Goal: Information Seeking & Learning: Learn about a topic

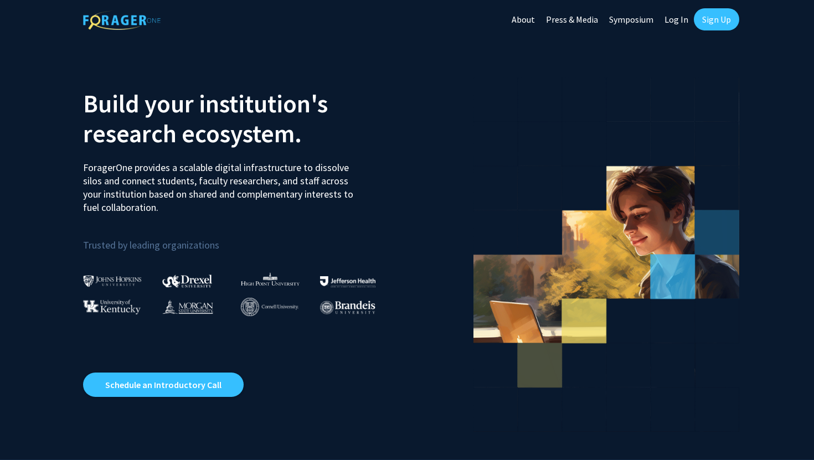
click at [121, 278] on img at bounding box center [112, 281] width 59 height 12
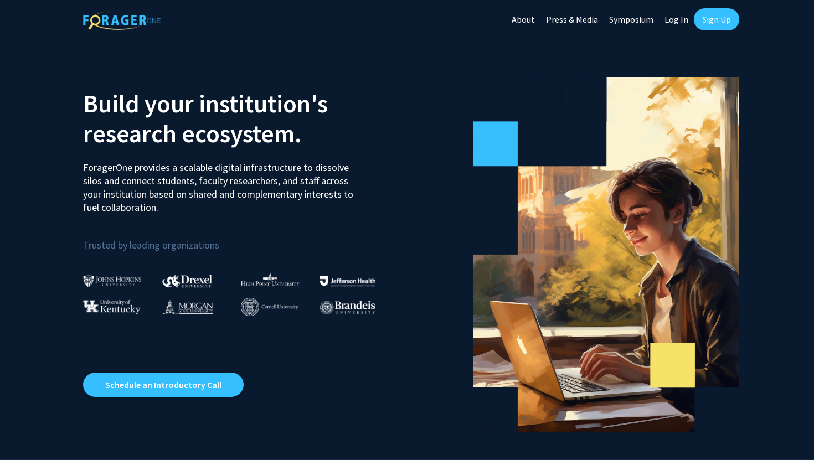
click at [672, 18] on link "Log In" at bounding box center [676, 19] width 35 height 39
select select
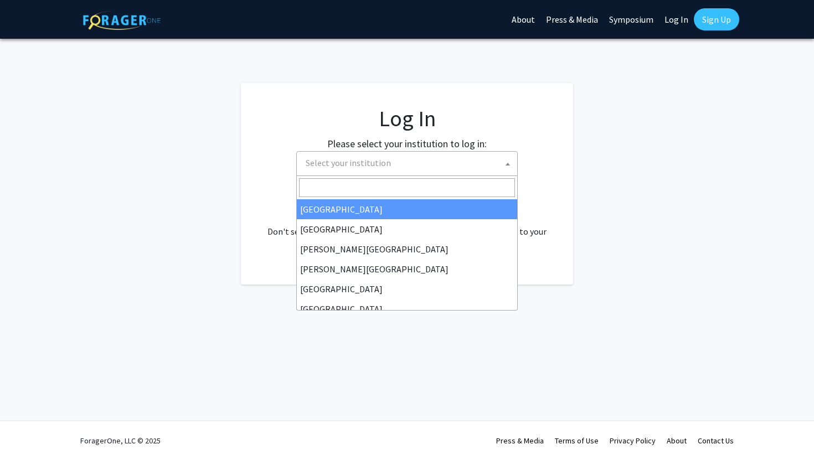
click at [409, 161] on span "Select your institution" at bounding box center [409, 163] width 216 height 23
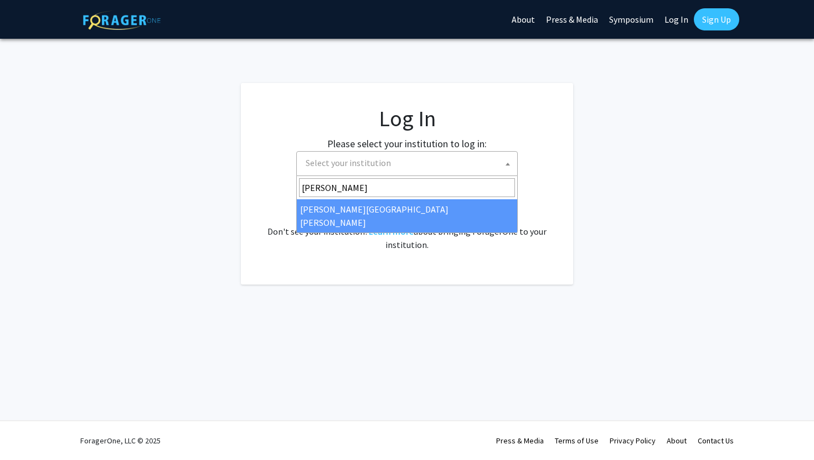
type input "johns"
click at [361, 199] on span "johns" at bounding box center [407, 187] width 220 height 23
select select "1"
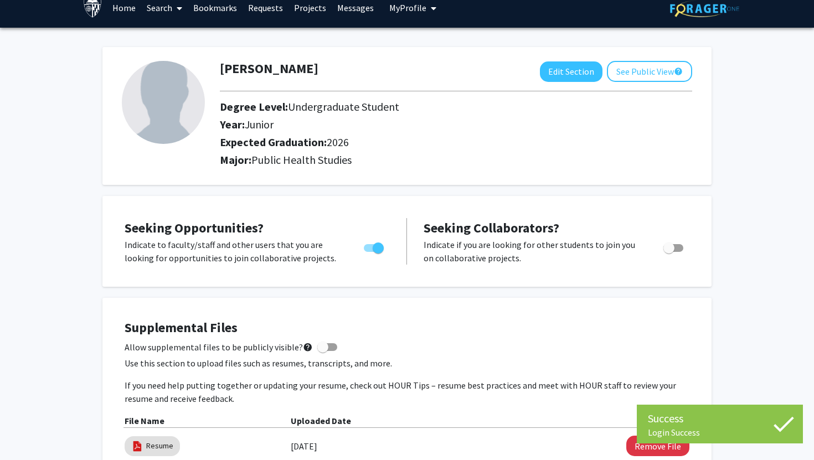
scroll to position [34, 0]
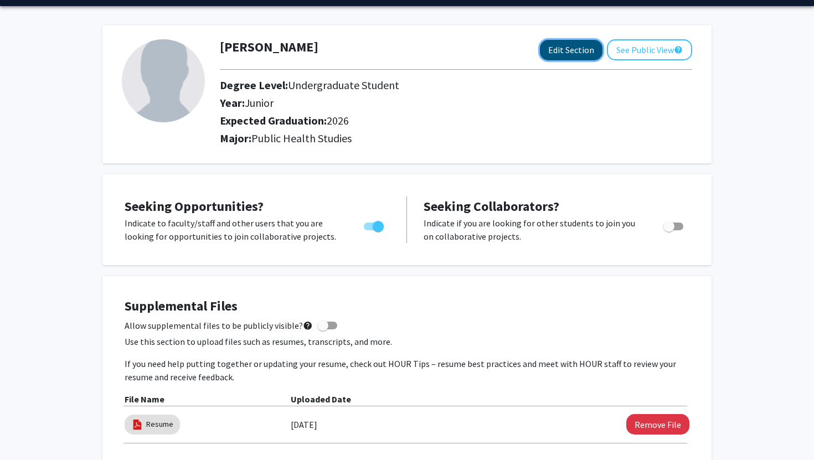
click at [556, 49] on button "Edit Section" at bounding box center [571, 50] width 63 height 20
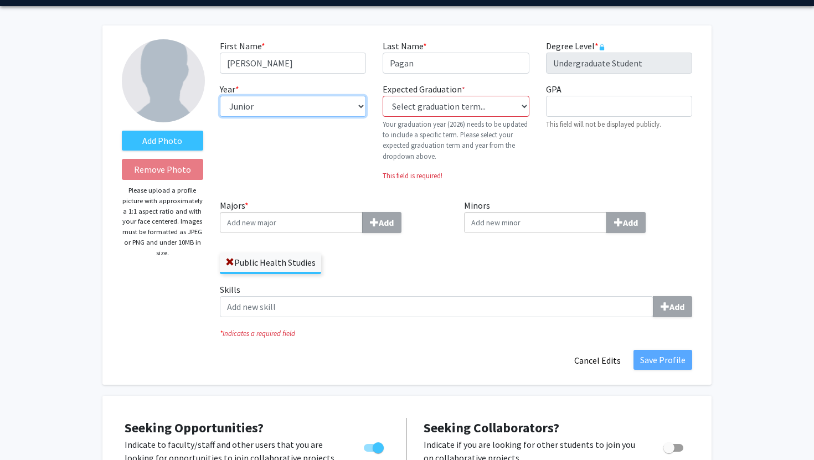
click at [296, 105] on select "--- First-year Sophomore Junior Senior Postbaccalaureate Certificate" at bounding box center [293, 106] width 146 height 21
click at [220, 96] on select "--- First-year Sophomore Junior Senior Postbaccalaureate Certificate" at bounding box center [293, 106] width 146 height 21
click at [241, 110] on select "--- First-year Sophomore Junior Senior Postbaccalaureate Certificate" at bounding box center [293, 106] width 146 height 21
select select "senior"
click at [220, 96] on select "--- First-year Sophomore Junior Senior Postbaccalaureate Certificate" at bounding box center [293, 106] width 146 height 21
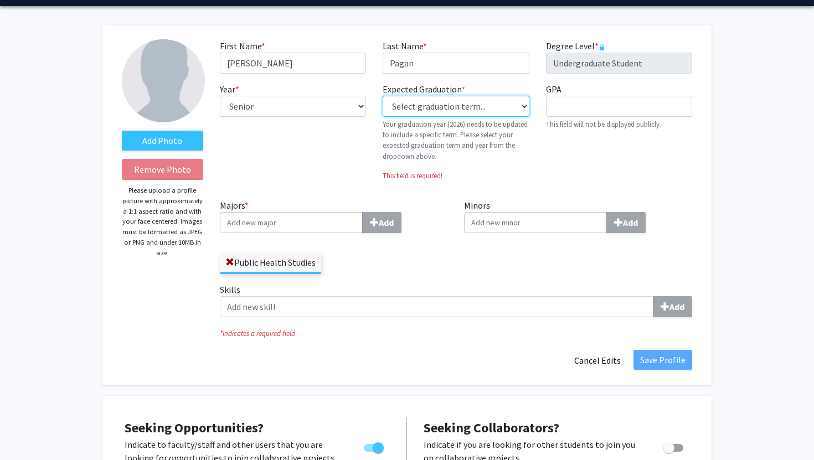
click at [418, 101] on select "Select graduation term... Previous: 2026 (Please select a specific term) Spring…" at bounding box center [455, 106] width 146 height 21
select select "34: spring_2026"
click at [382, 96] on select "Select graduation term... Previous: 2026 (Please select a specific term) Spring…" at bounding box center [455, 106] width 146 height 21
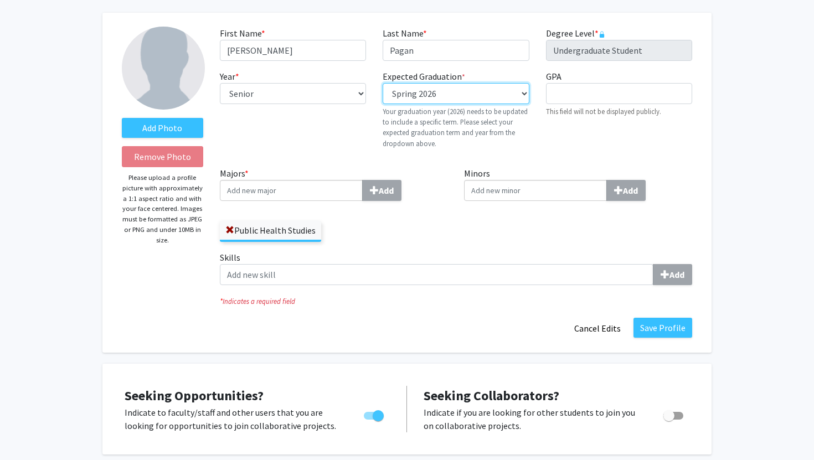
scroll to position [54, 0]
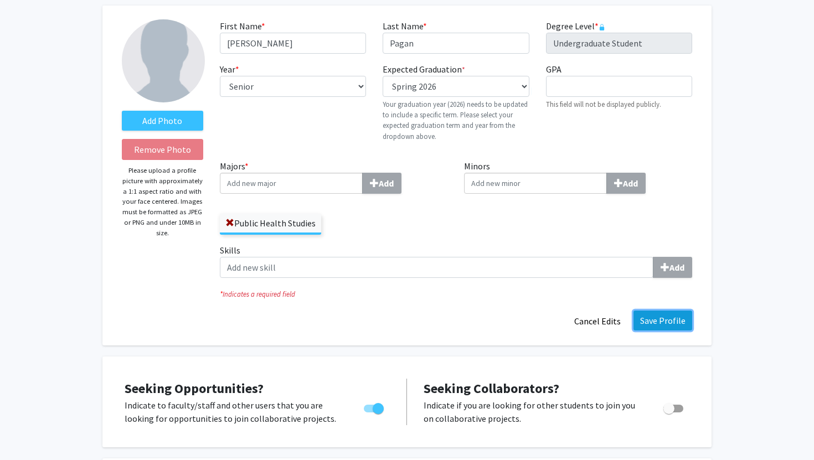
click at [650, 319] on button "Save Profile" at bounding box center [662, 321] width 59 height 20
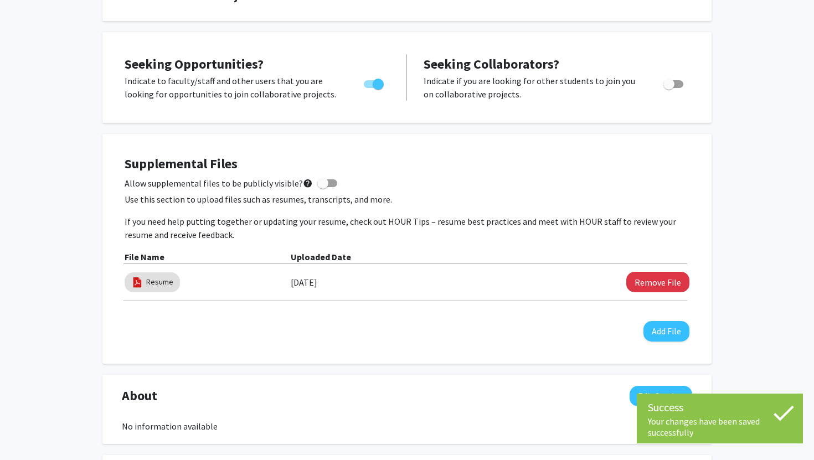
scroll to position [178, 0]
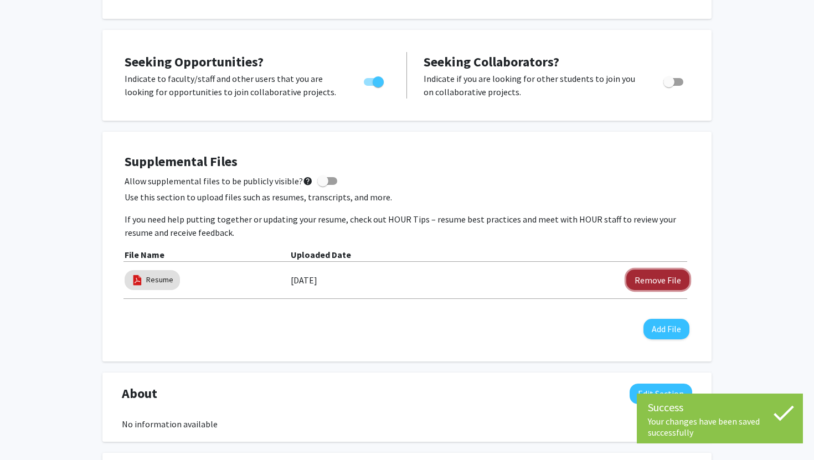
click at [646, 284] on button "Remove File" at bounding box center [657, 280] width 63 height 20
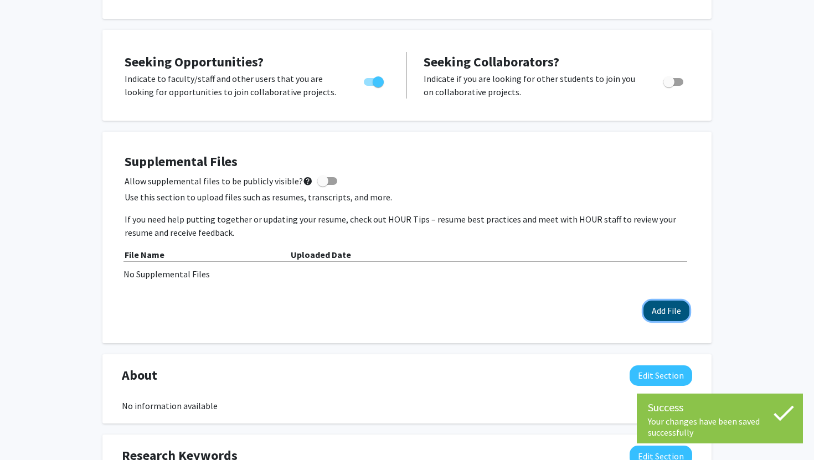
click at [654, 309] on button "Add File" at bounding box center [666, 311] width 46 height 20
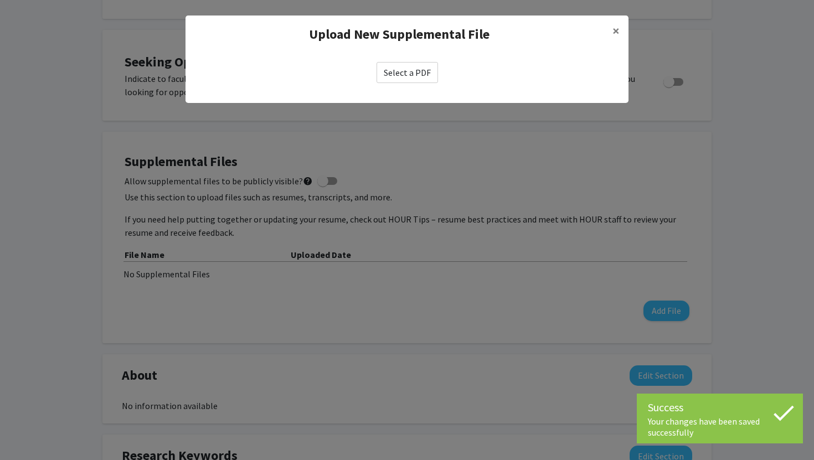
click at [393, 77] on label "Select a PDF" at bounding box center [406, 72] width 61 height 21
click at [0, 0] on input "Select a PDF" at bounding box center [0, 0] width 0 height 0
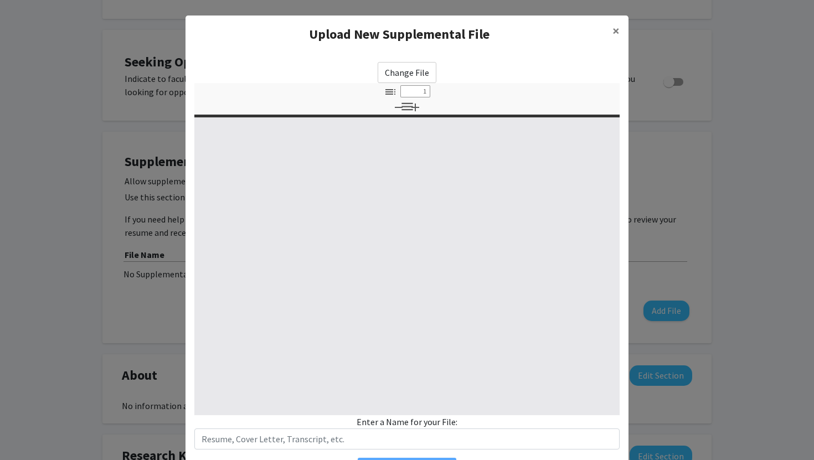
select select "custom"
type input "0"
select select "custom"
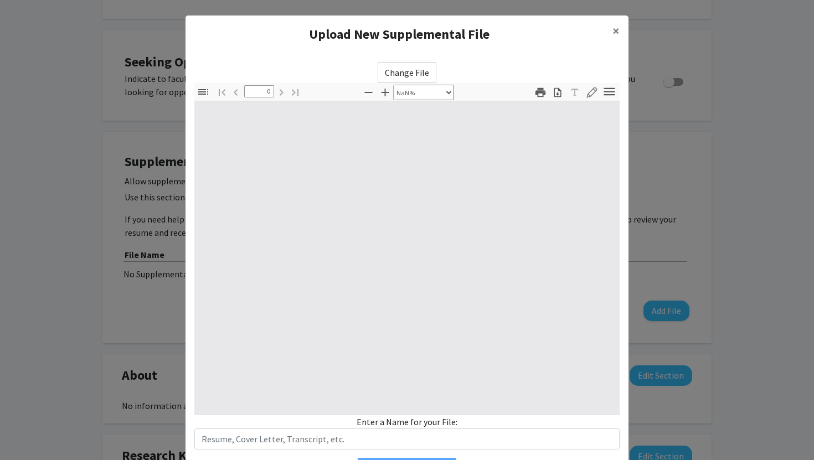
type input "1"
select select "auto"
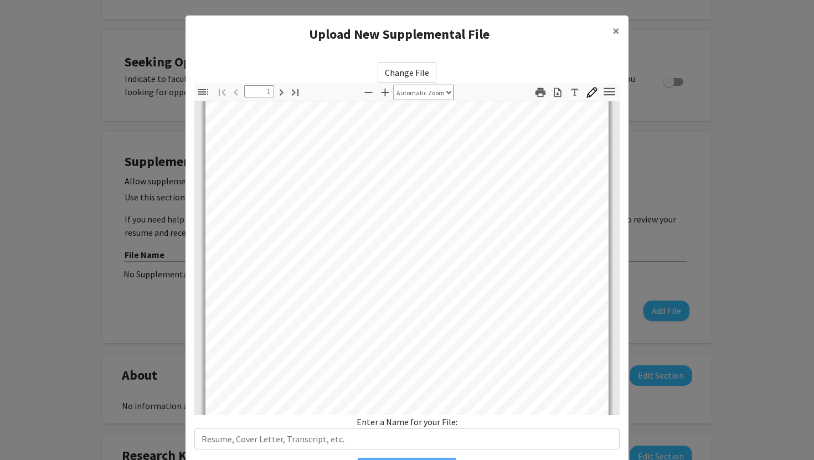
scroll to position [193, 0]
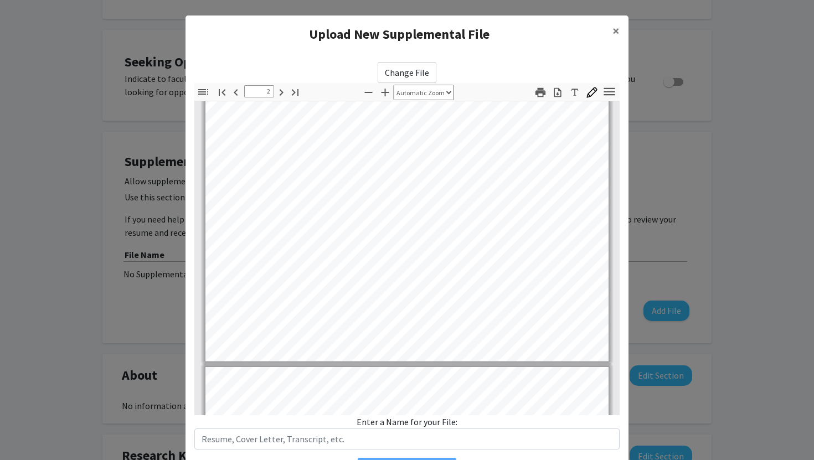
type input "3"
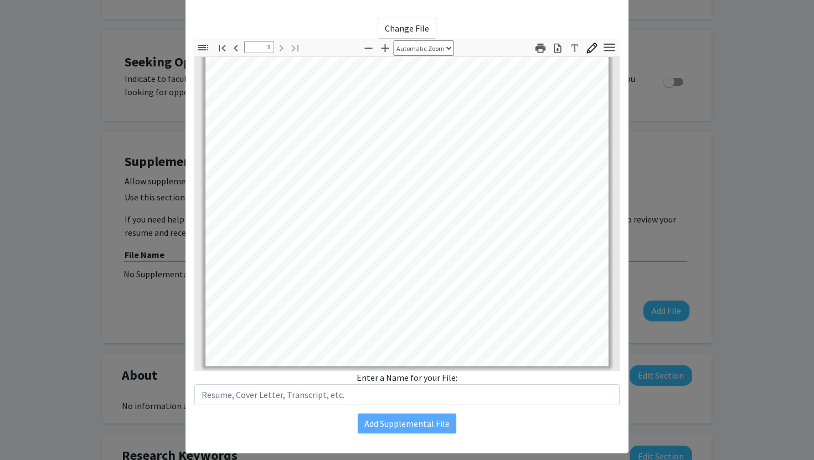
scroll to position [64, 0]
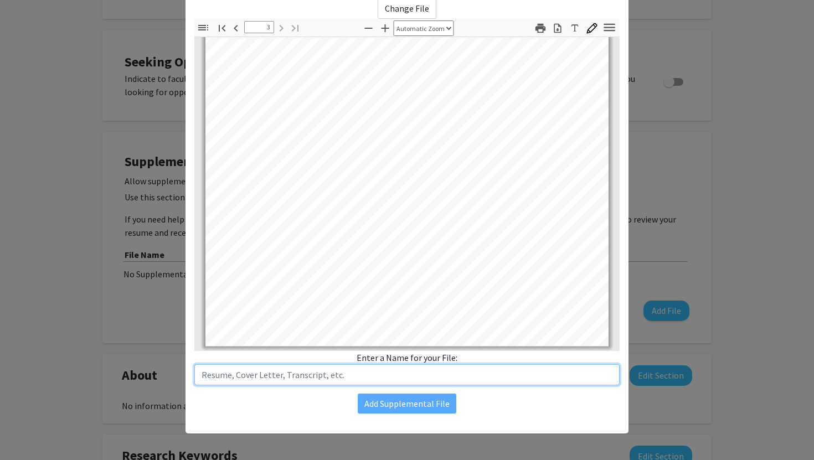
click at [358, 376] on input "text" at bounding box center [406, 374] width 425 height 21
type input "Resume"
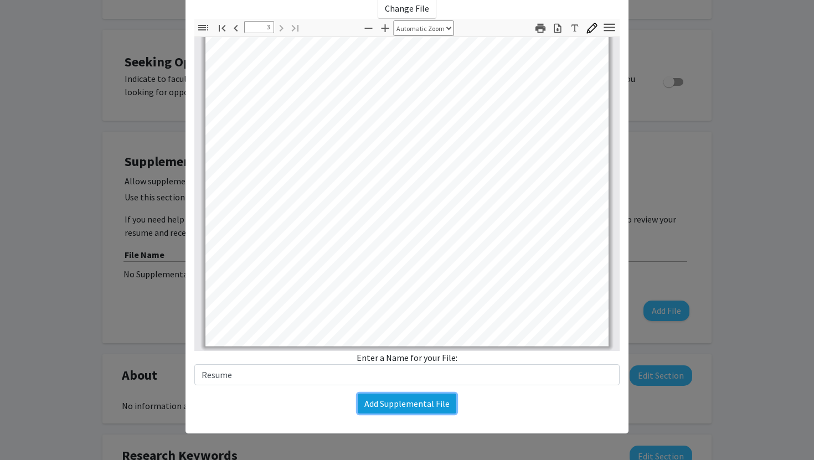
click at [387, 406] on button "Add Supplemental File" at bounding box center [407, 404] width 99 height 20
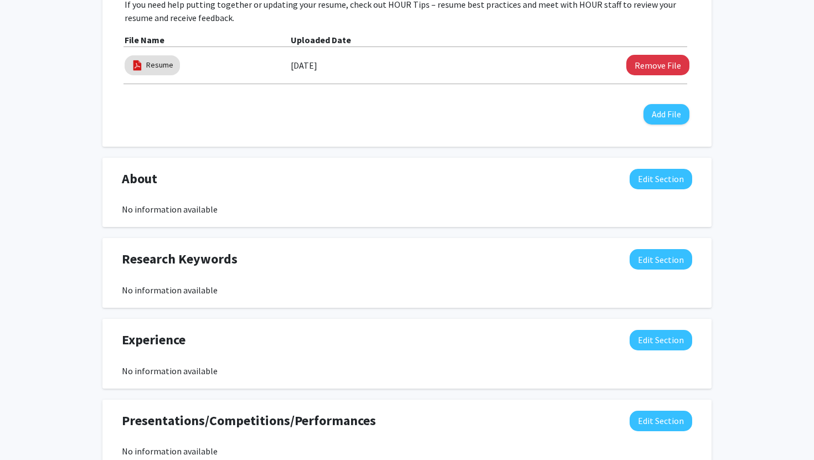
scroll to position [0, 0]
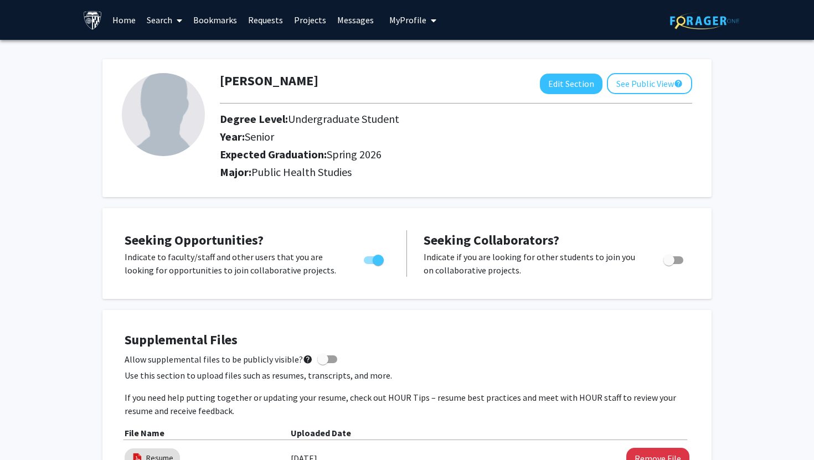
click at [167, 20] on link "Search" at bounding box center [164, 20] width 46 height 39
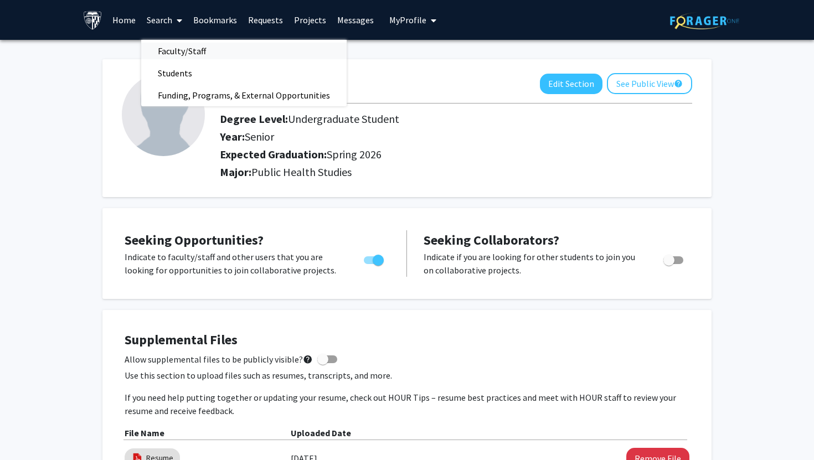
click at [178, 50] on span "Faculty/Staff" at bounding box center [181, 51] width 81 height 22
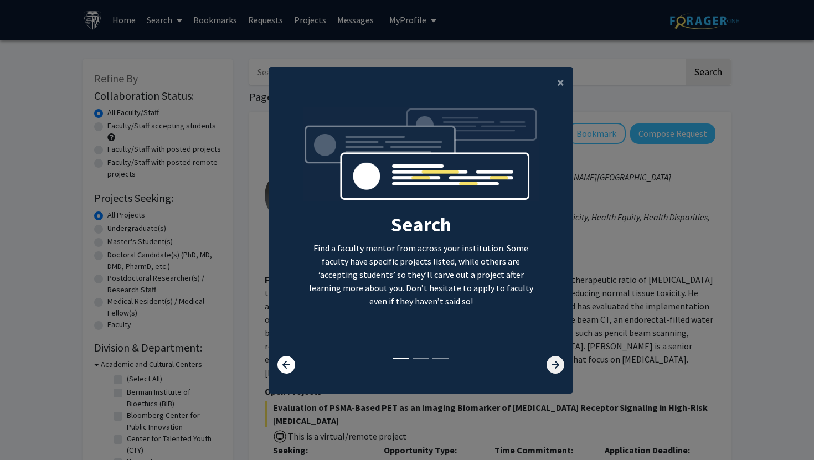
click at [550, 356] on icon at bounding box center [555, 365] width 18 height 18
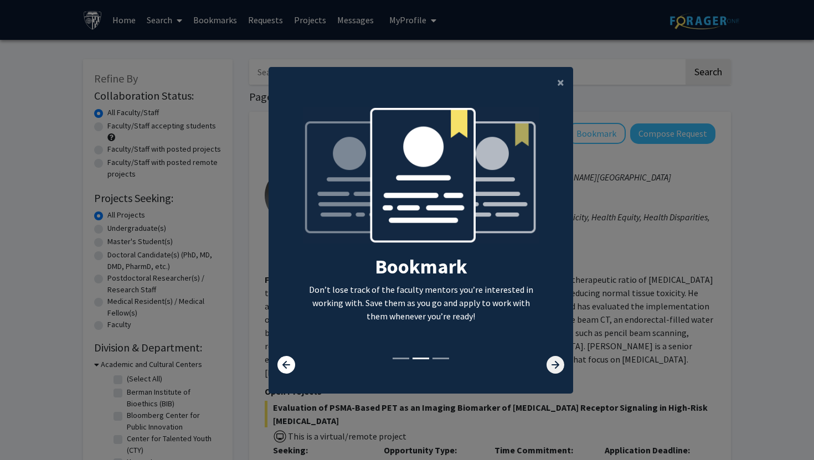
click at [550, 356] on icon at bounding box center [555, 365] width 18 height 18
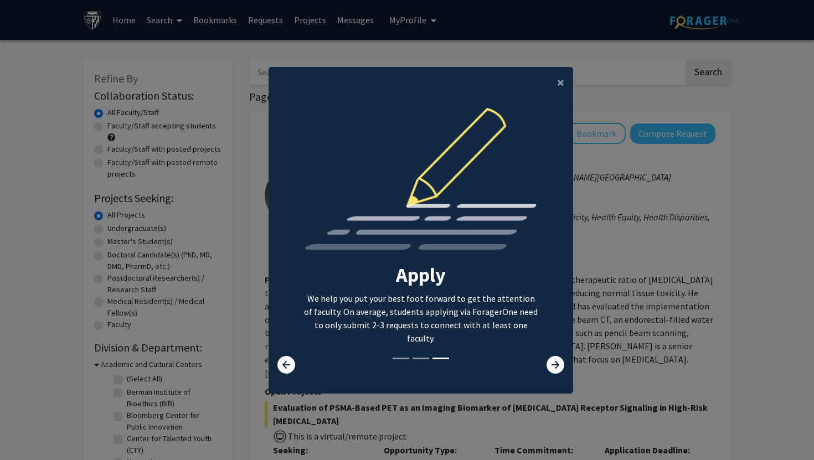
click at [545, 343] on div "Search Find a faculty mentor from across your institution. Some faculty have sp…" at bounding box center [420, 231] width 253 height 249
click at [548, 363] on icon at bounding box center [555, 365] width 18 height 18
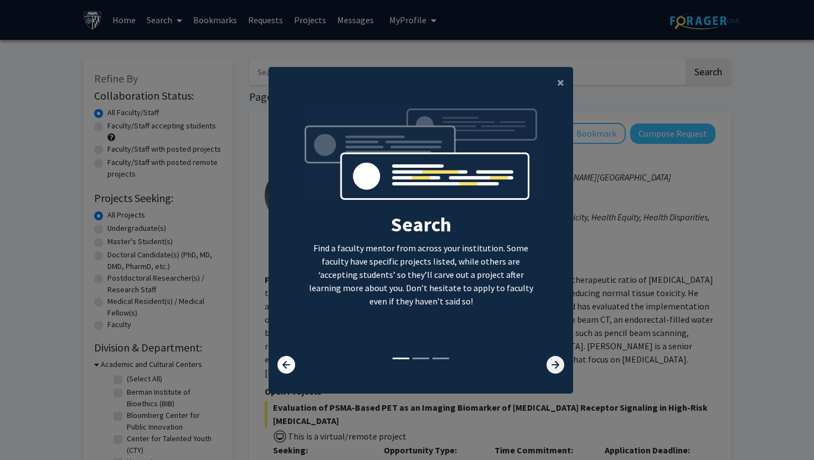
click at [548, 363] on icon at bounding box center [555, 365] width 18 height 18
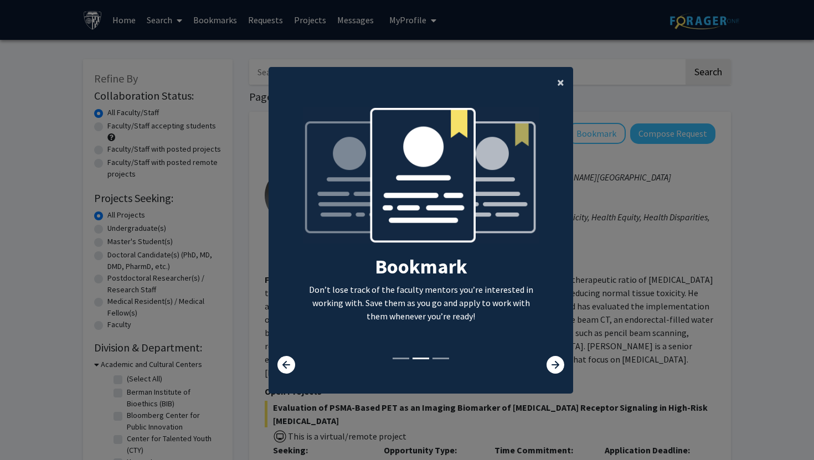
click at [562, 87] on span "×" at bounding box center [560, 82] width 7 height 17
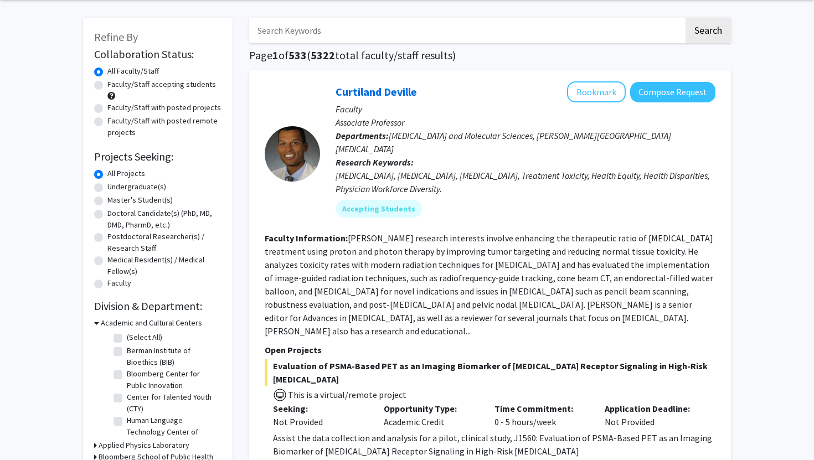
scroll to position [46, 0]
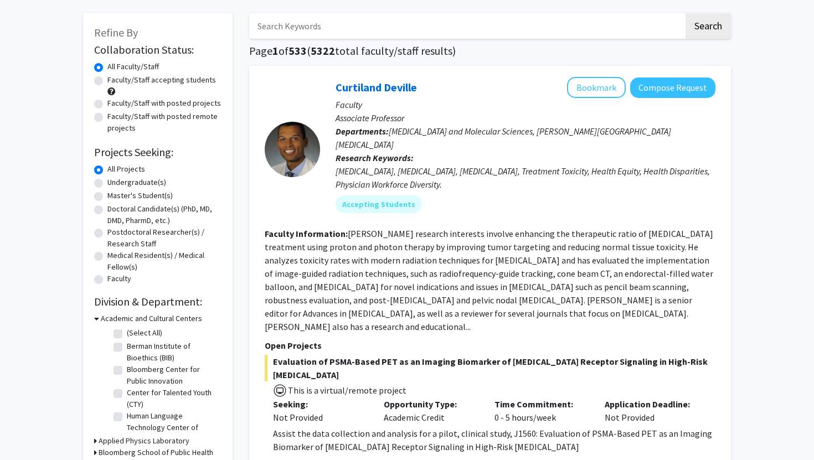
click at [142, 184] on label "Undergraduate(s)" at bounding box center [136, 183] width 59 height 12
click at [115, 184] on input "Undergraduate(s)" at bounding box center [110, 180] width 7 height 7
radio input "true"
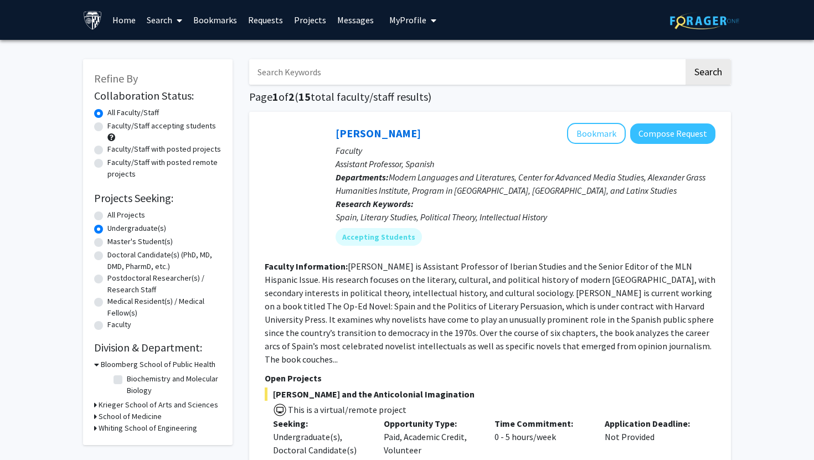
click at [107, 127] on label "Faculty/Staff accepting students" at bounding box center [161, 126] width 108 height 12
click at [107, 127] on input "Faculty/Staff accepting students" at bounding box center [110, 123] width 7 height 7
radio input "true"
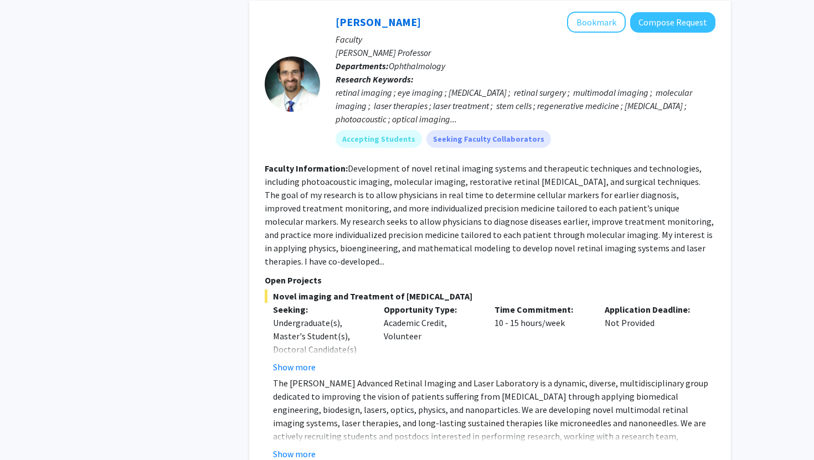
scroll to position [4769, 0]
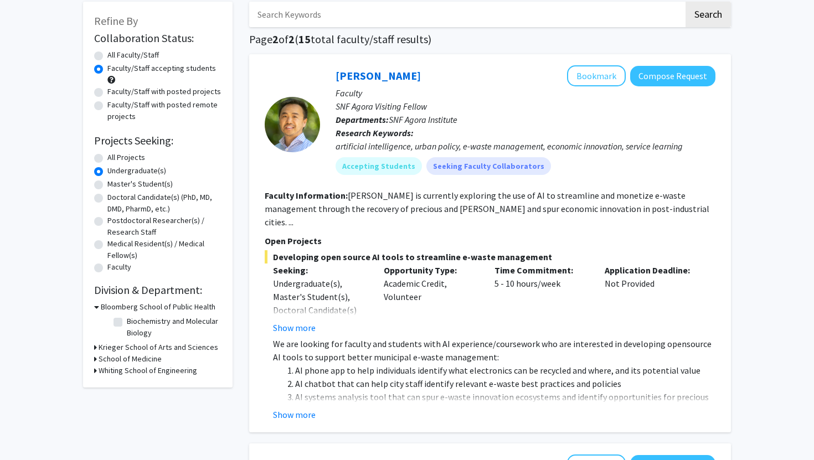
scroll to position [67, 0]
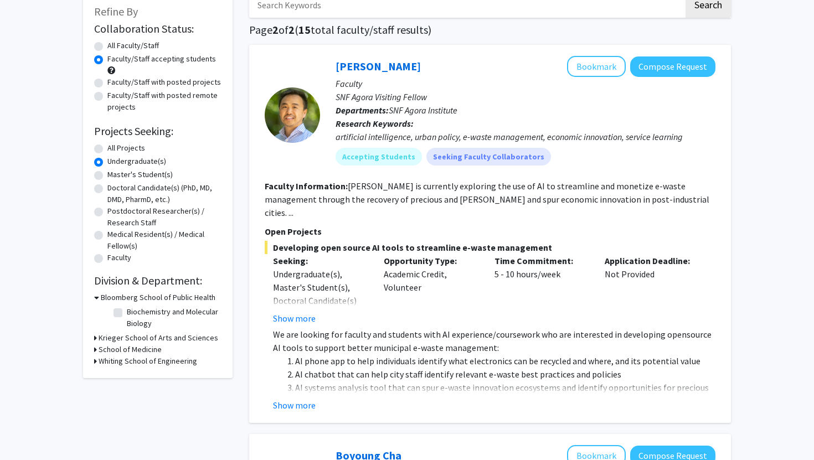
click at [115, 296] on h3 "Bloomberg School of Public Health" at bounding box center [158, 298] width 115 height 12
click at [120, 311] on h3 "Krieger School of Arts and Sciences" at bounding box center [159, 309] width 120 height 12
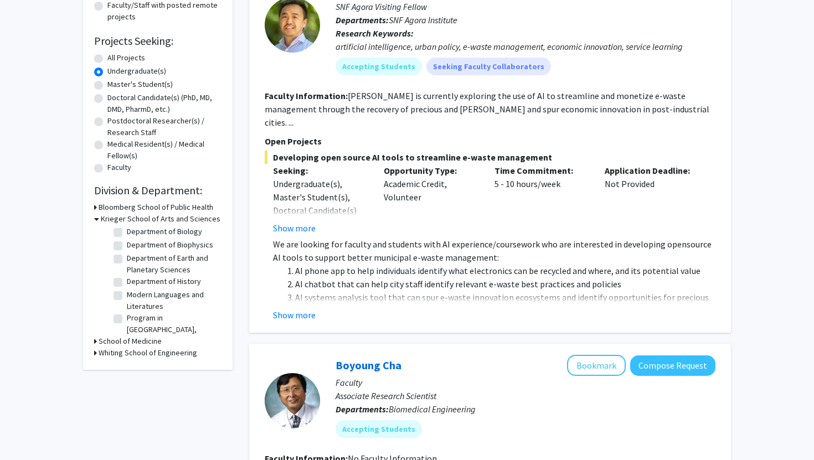
scroll to position [15, 0]
click at [127, 218] on h3 "Krieger School of Arts and Sciences" at bounding box center [161, 219] width 120 height 12
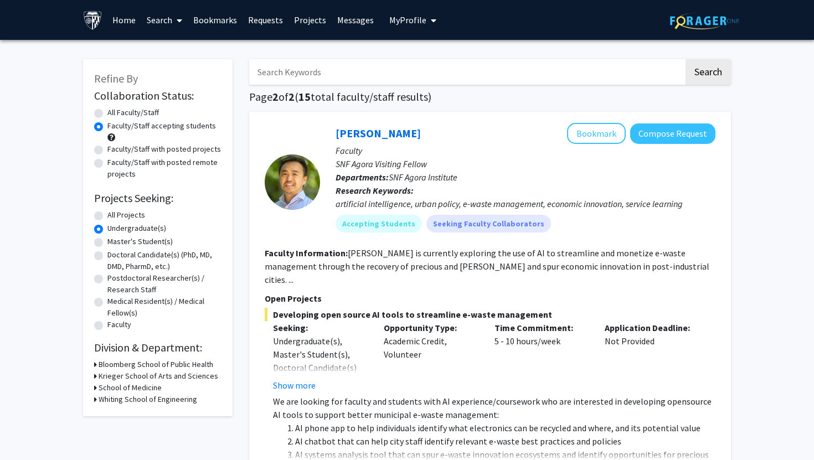
scroll to position [2, 0]
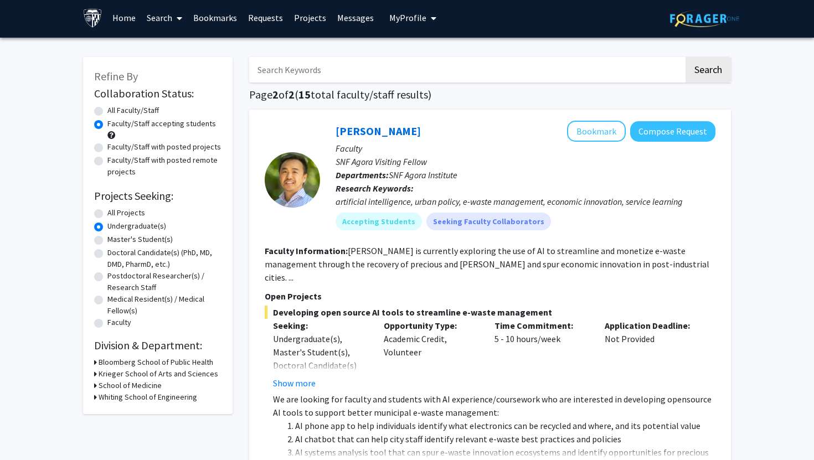
click at [107, 147] on label "Faculty/Staff with posted projects" at bounding box center [163, 147] width 113 height 12
click at [107, 147] on input "Faculty/Staff with posted projects" at bounding box center [110, 144] width 7 height 7
radio input "true"
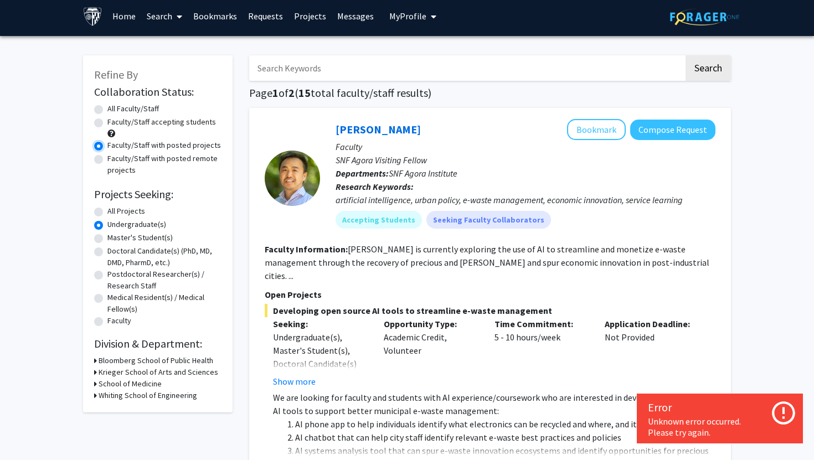
scroll to position [30, 0]
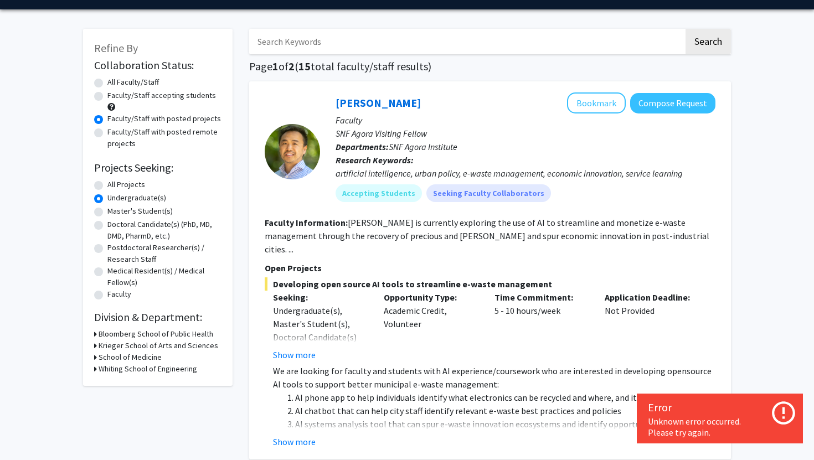
click at [108, 136] on label "Faculty/Staff with posted remote projects" at bounding box center [164, 137] width 114 height 23
click at [108, 133] on input "Faculty/Staff with posted remote projects" at bounding box center [110, 129] width 7 height 7
radio input "true"
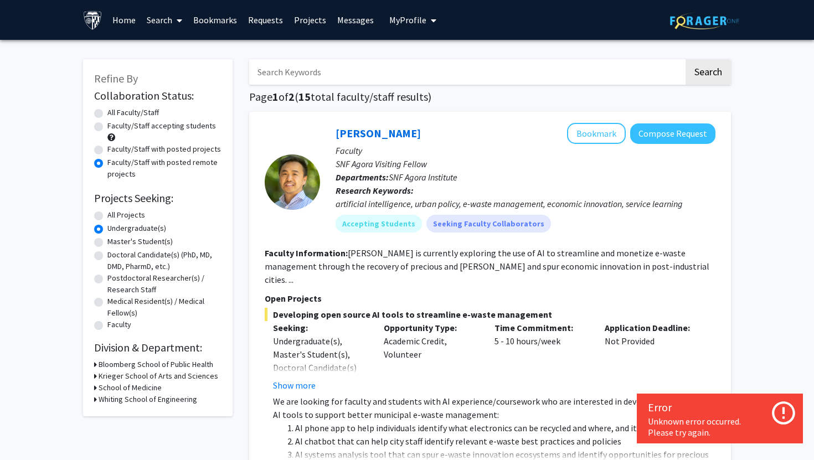
click at [103, 116] on div "All Faculty/Staff" at bounding box center [157, 113] width 127 height 13
click at [107, 113] on label "All Faculty/Staff" at bounding box center [132, 113] width 51 height 12
click at [107, 113] on input "All Faculty/Staff" at bounding box center [110, 110] width 7 height 7
radio input "true"
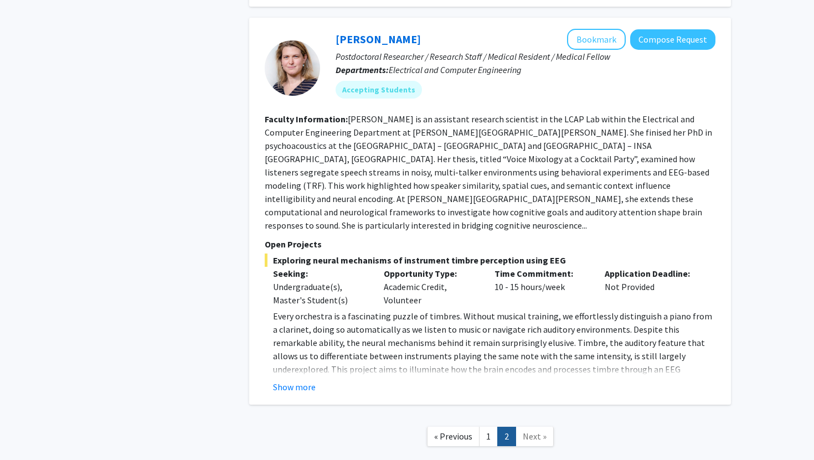
scroll to position [1664, 0]
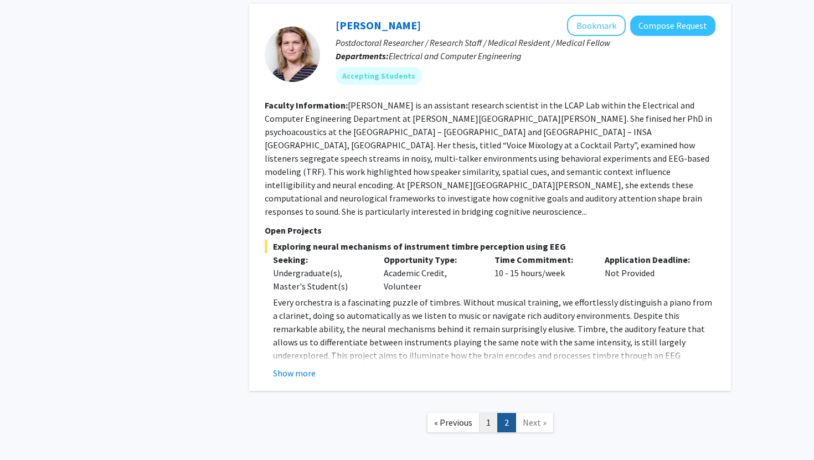
click at [484, 413] on link "1" at bounding box center [488, 422] width 19 height 19
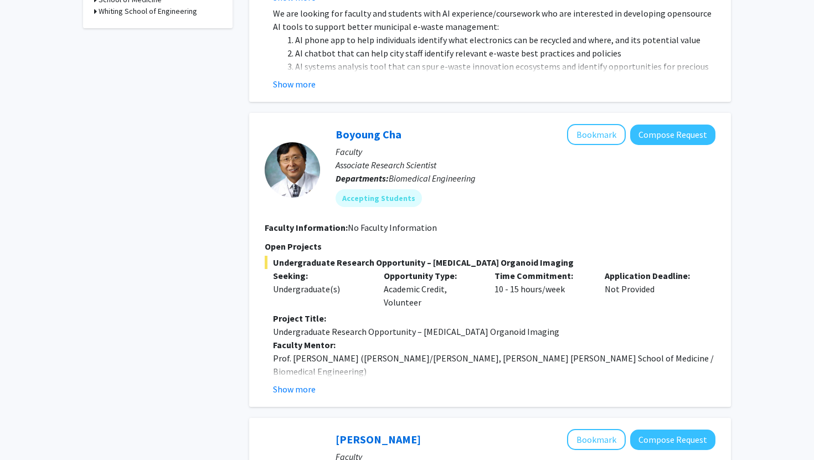
scroll to position [0, 0]
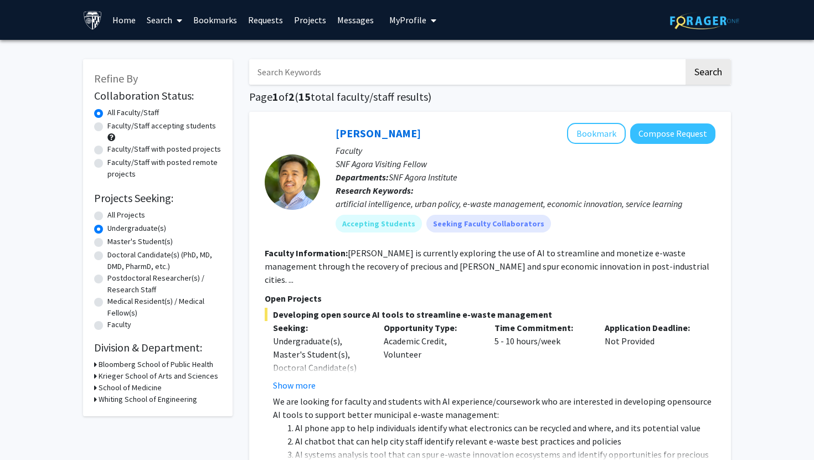
click at [159, 17] on link "Search" at bounding box center [164, 20] width 46 height 39
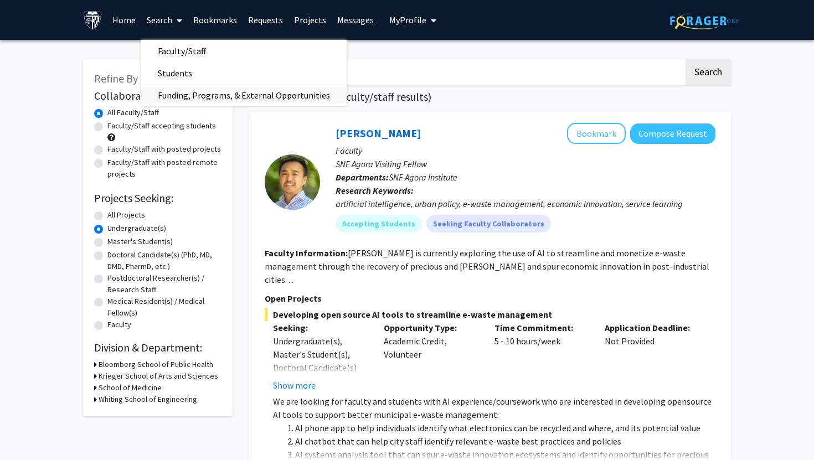
click at [222, 100] on span "Funding, Programs, & External Opportunities" at bounding box center [243, 95] width 205 height 22
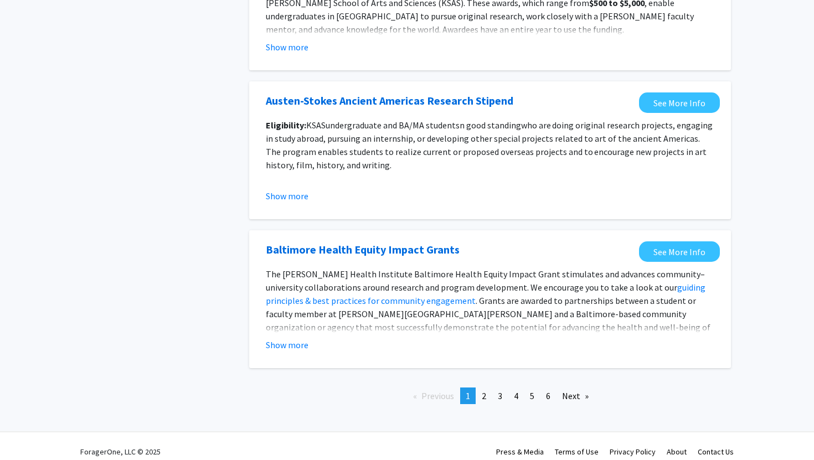
scroll to position [1201, 0]
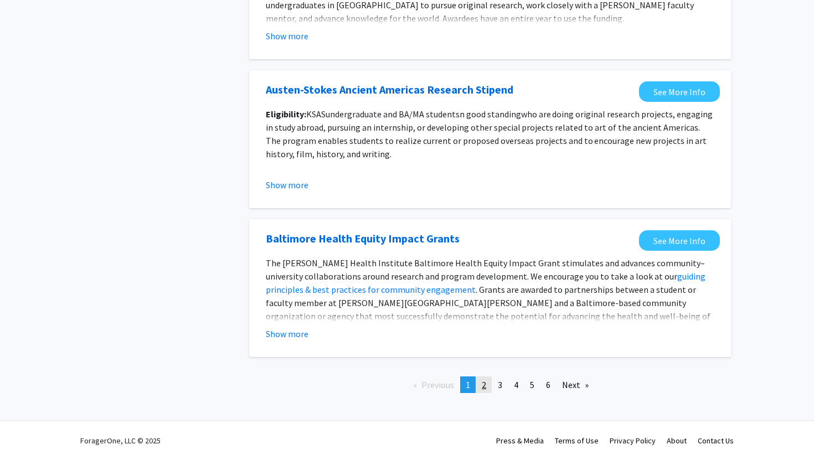
click at [486, 380] on span "2" at bounding box center [484, 384] width 4 height 11
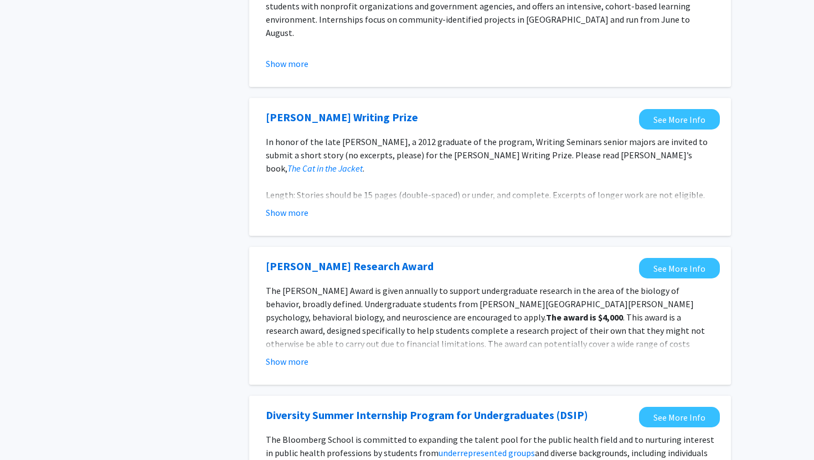
scroll to position [1245, 0]
